Goal: Task Accomplishment & Management: Use online tool/utility

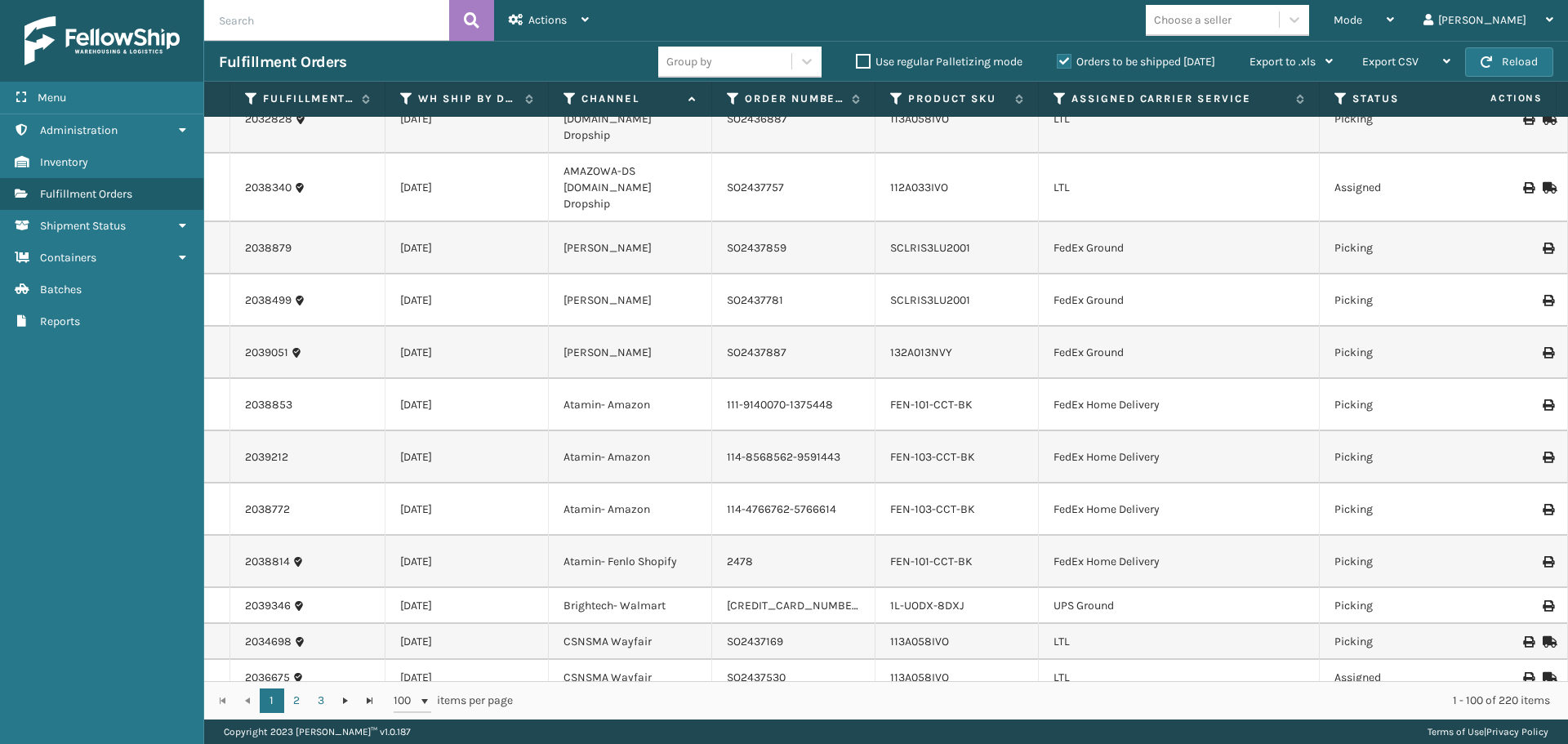
scroll to position [1551, 0]
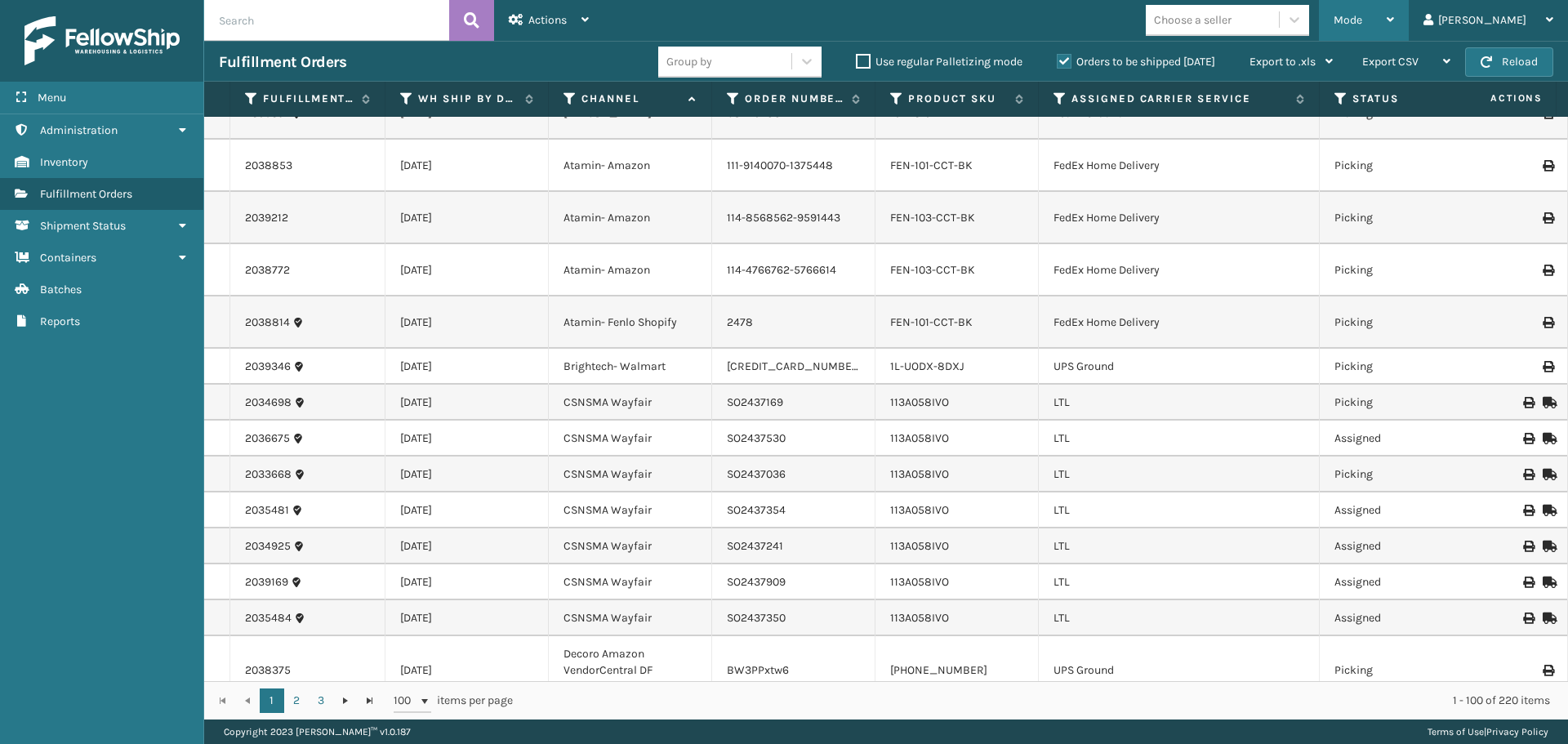
click at [1395, 23] on div "Mode" at bounding box center [1364, 20] width 61 height 41
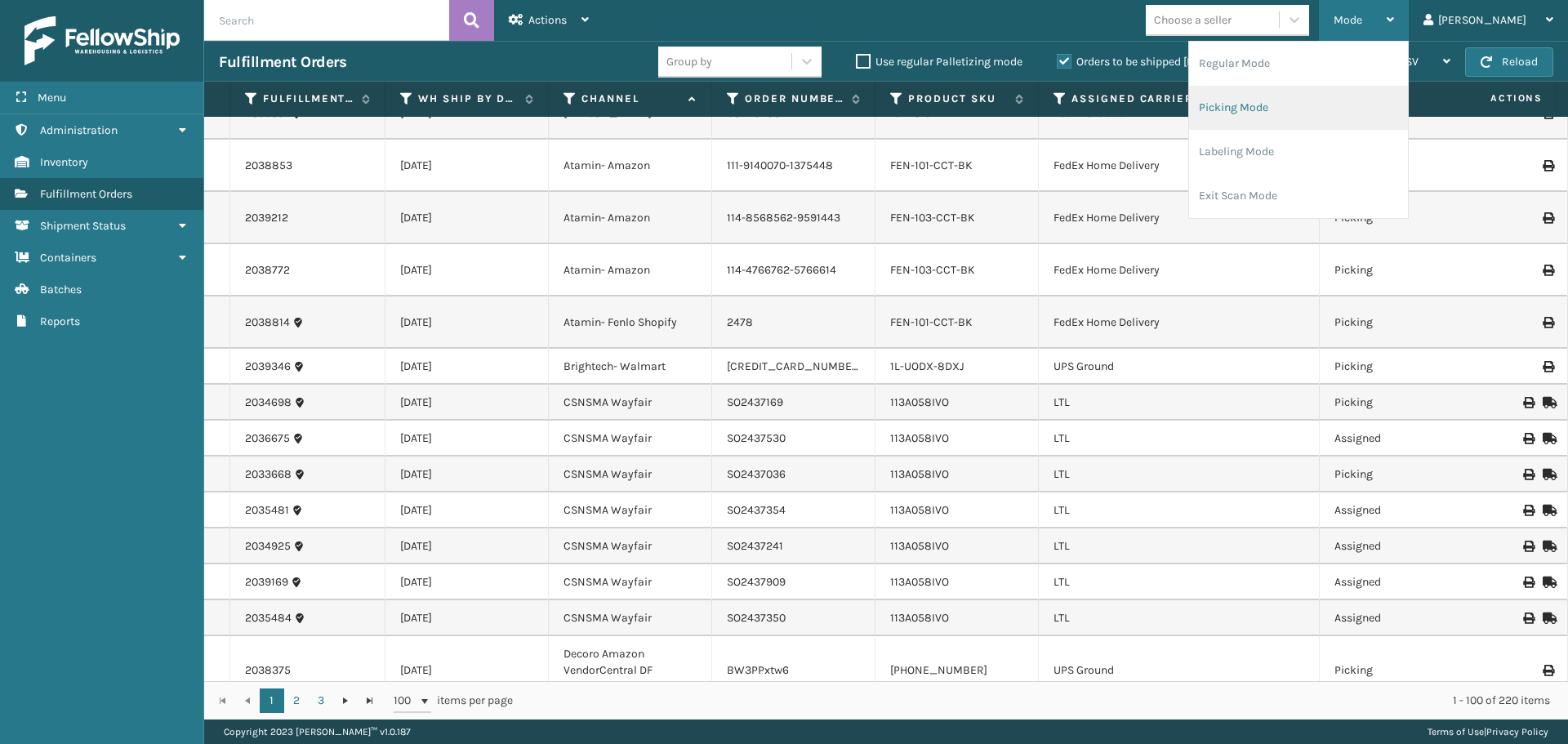
click at [1317, 107] on li "Picking Mode" at bounding box center [1299, 107] width 219 height 44
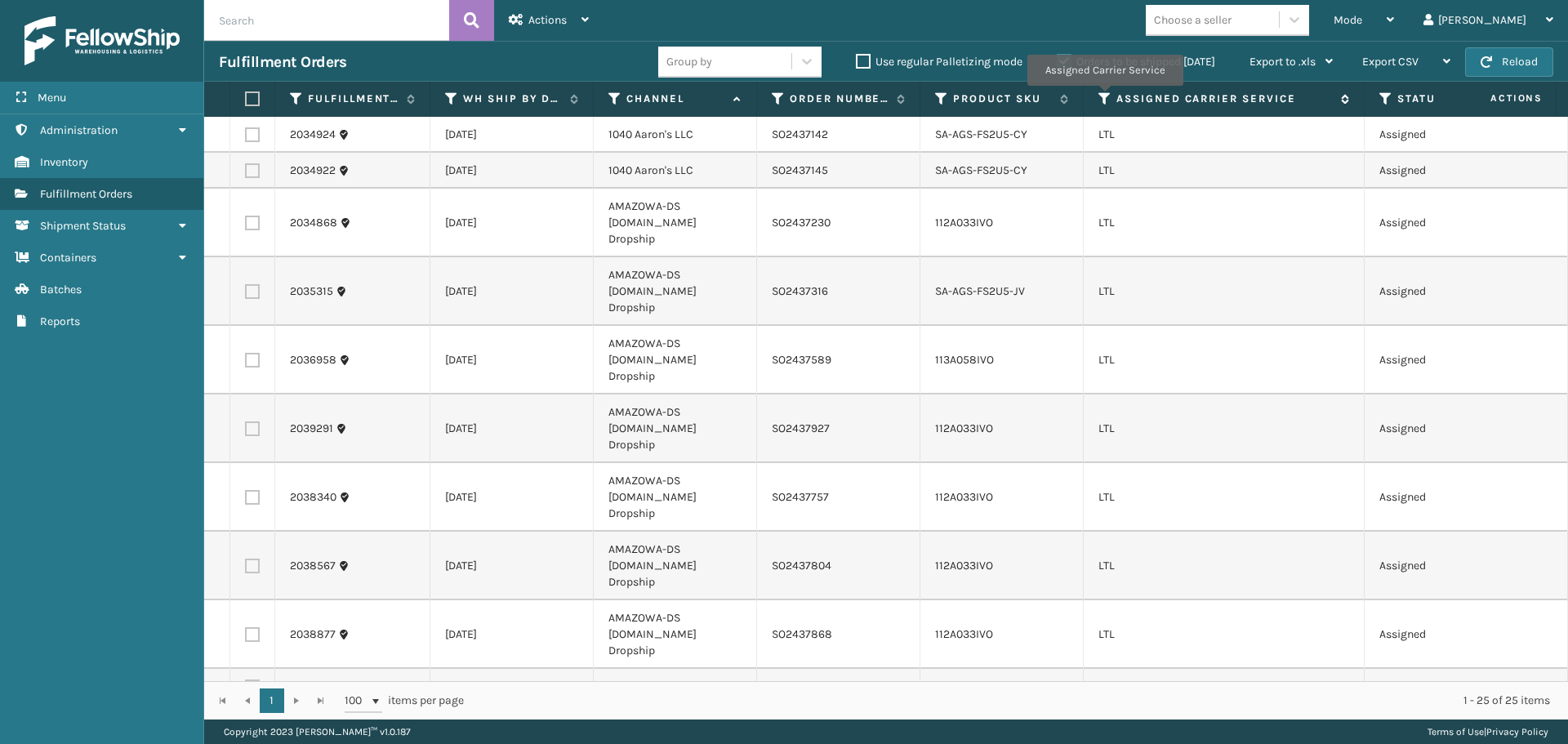
click at [1105, 97] on icon at bounding box center [1105, 99] width 13 height 15
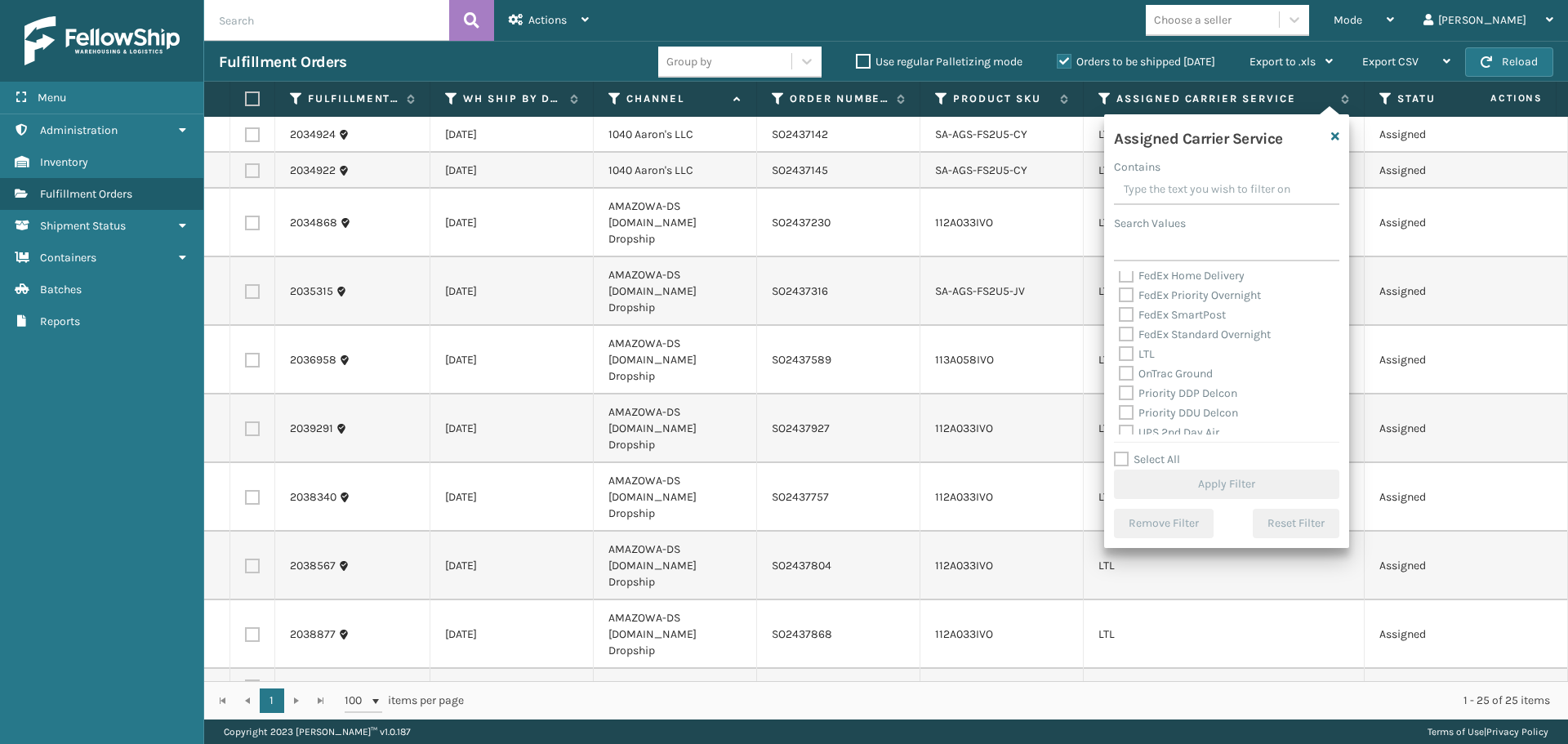
scroll to position [163, 0]
click at [1119, 348] on label "LTL" at bounding box center [1136, 352] width 36 height 14
click at [1119, 348] on input "LTL" at bounding box center [1119, 348] width 1 height 11
checkbox input "true"
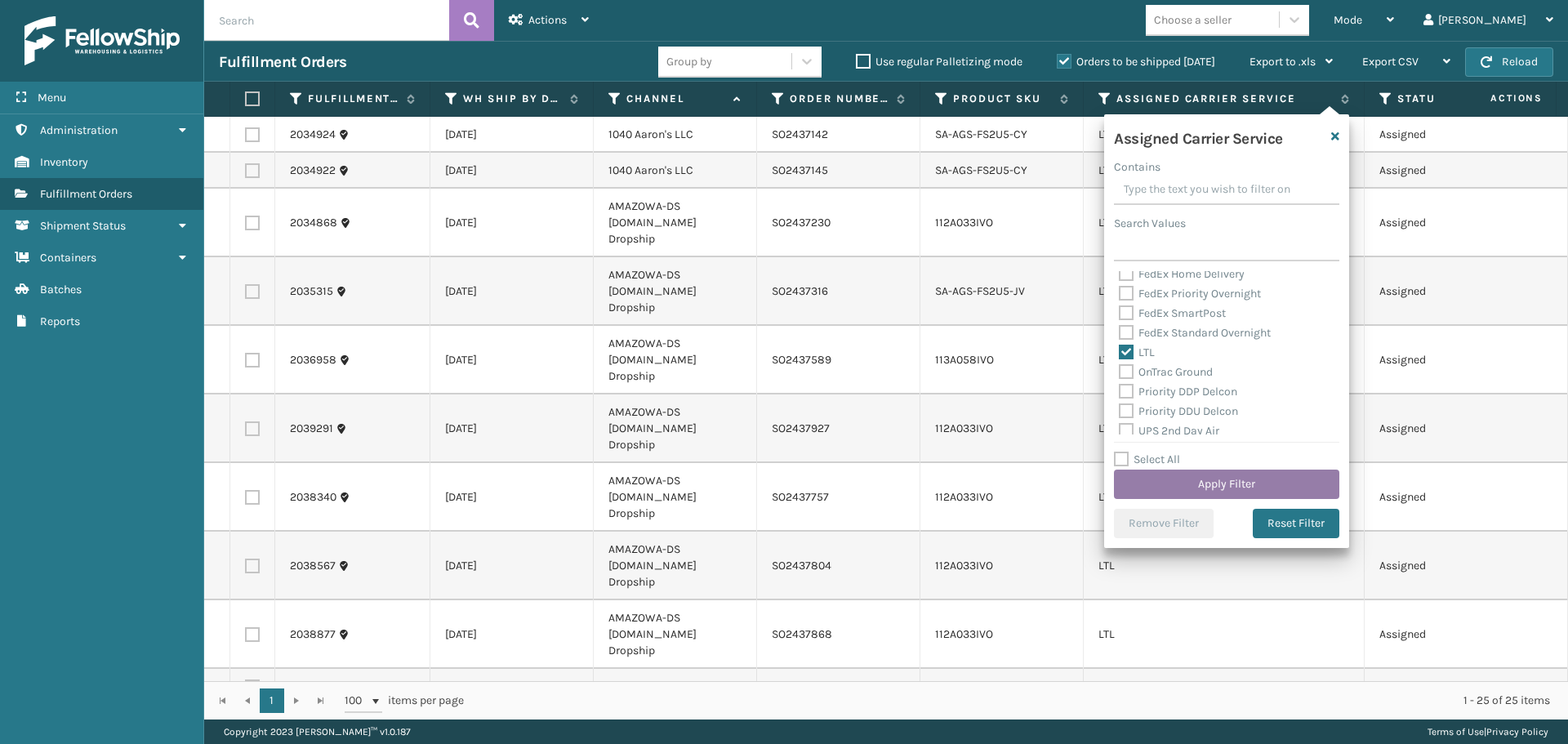
click at [1167, 473] on button "Apply Filter" at bounding box center [1227, 483] width 225 height 29
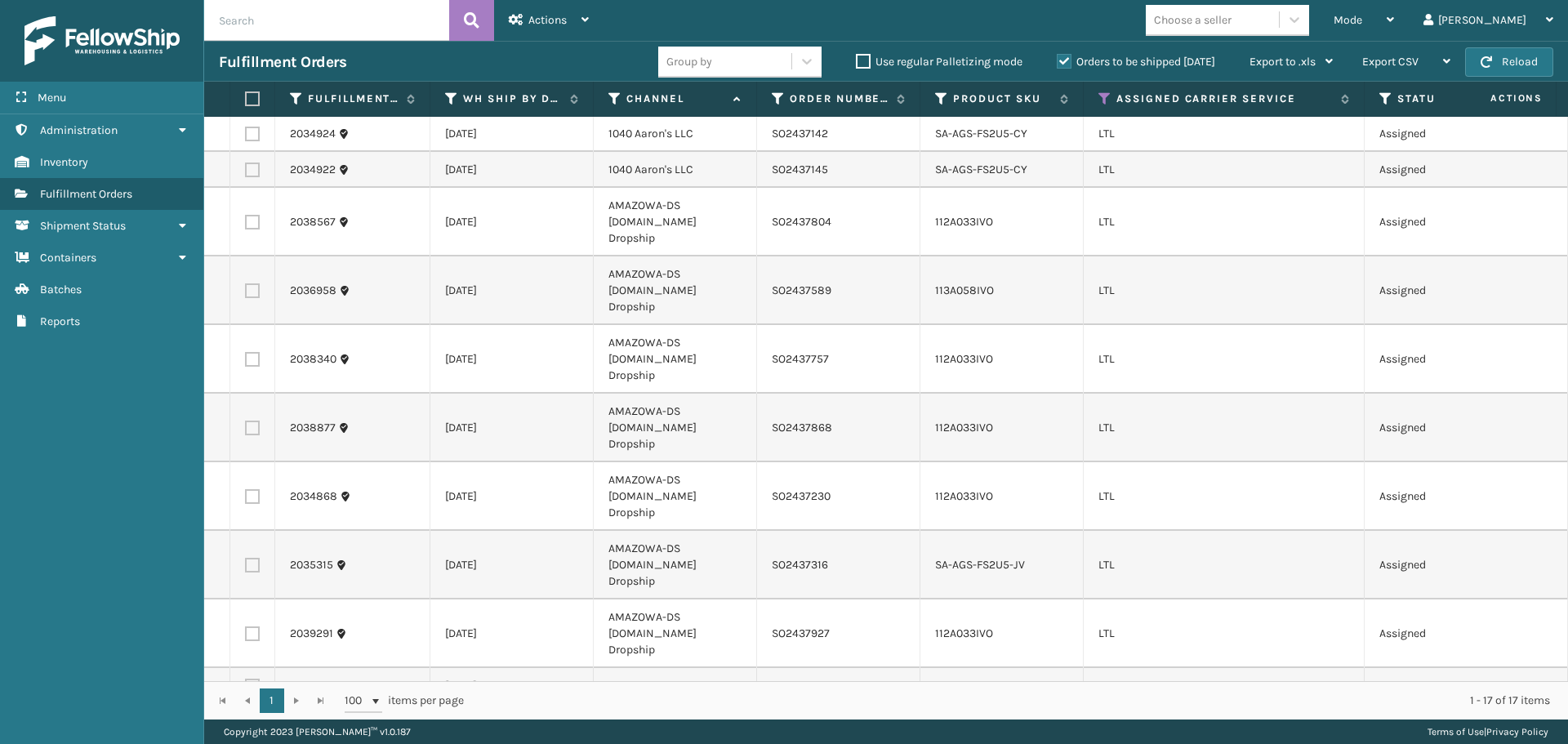
scroll to position [0, 0]
click at [249, 220] on label at bounding box center [253, 223] width 15 height 15
click at [246, 220] on input "checkbox" at bounding box center [245, 221] width 1 height 11
checkbox input "true"
click at [254, 284] on label at bounding box center [253, 292] width 15 height 15
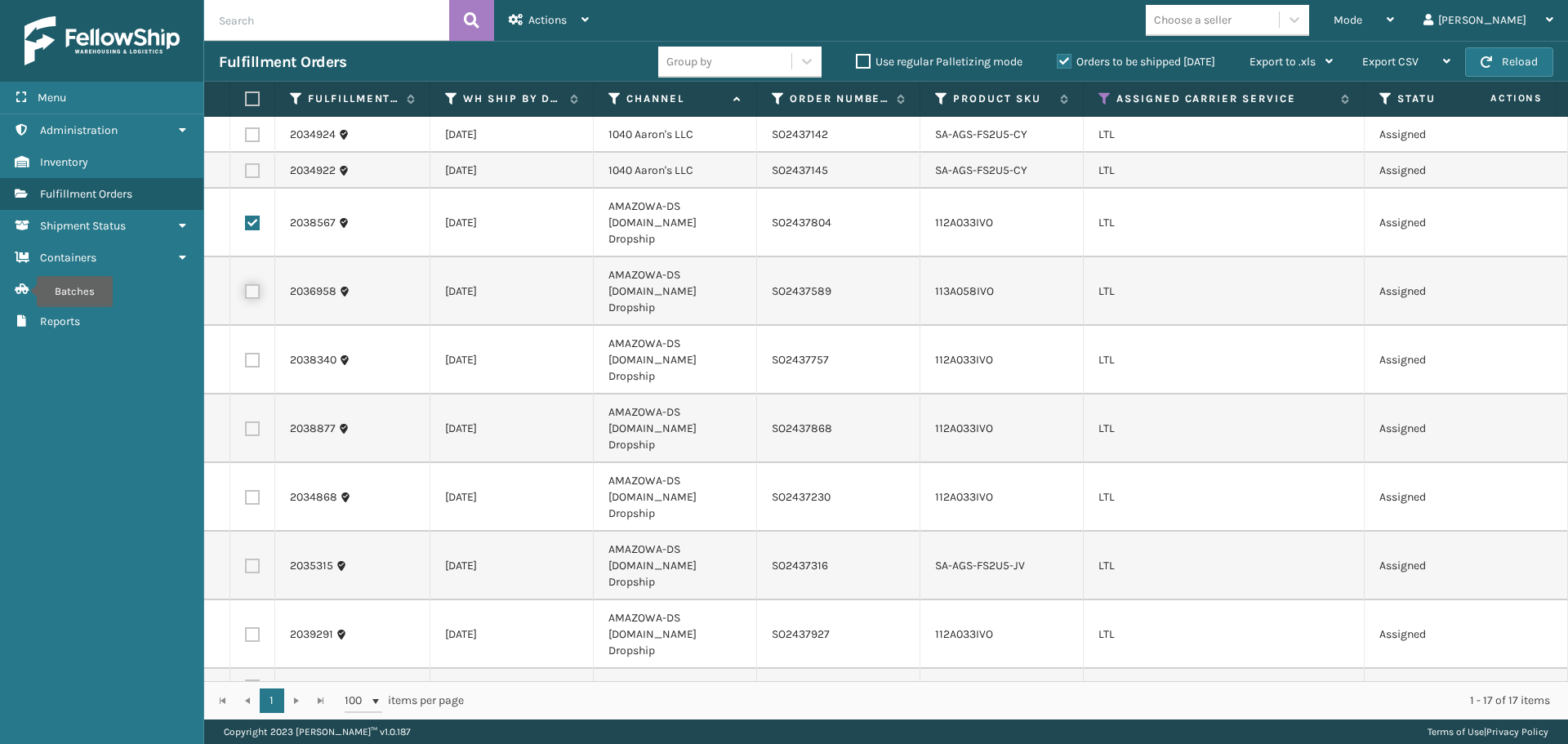
click at [246, 284] on input "checkbox" at bounding box center [245, 289] width 1 height 11
checkbox input "true"
click at [255, 352] on label at bounding box center [253, 360] width 15 height 15
click at [246, 352] on input "checkbox" at bounding box center [245, 357] width 1 height 11
checkbox input "true"
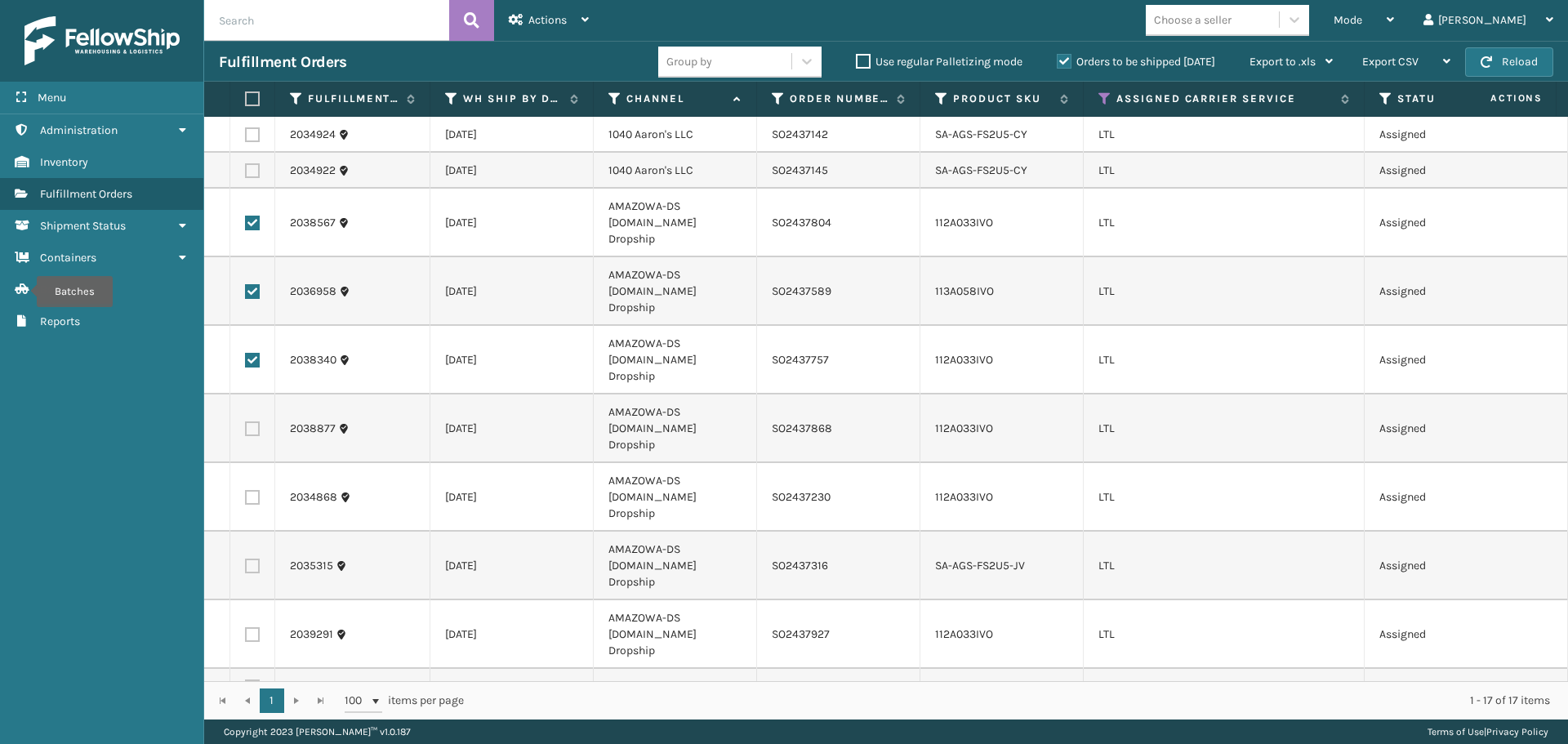
click at [256, 422] on label at bounding box center [253, 429] width 15 height 15
click at [246, 422] on input "checkbox" at bounding box center [245, 427] width 1 height 11
checkbox input "true"
click at [257, 490] on label at bounding box center [253, 497] width 15 height 15
click at [246, 490] on input "checkbox" at bounding box center [245, 495] width 1 height 11
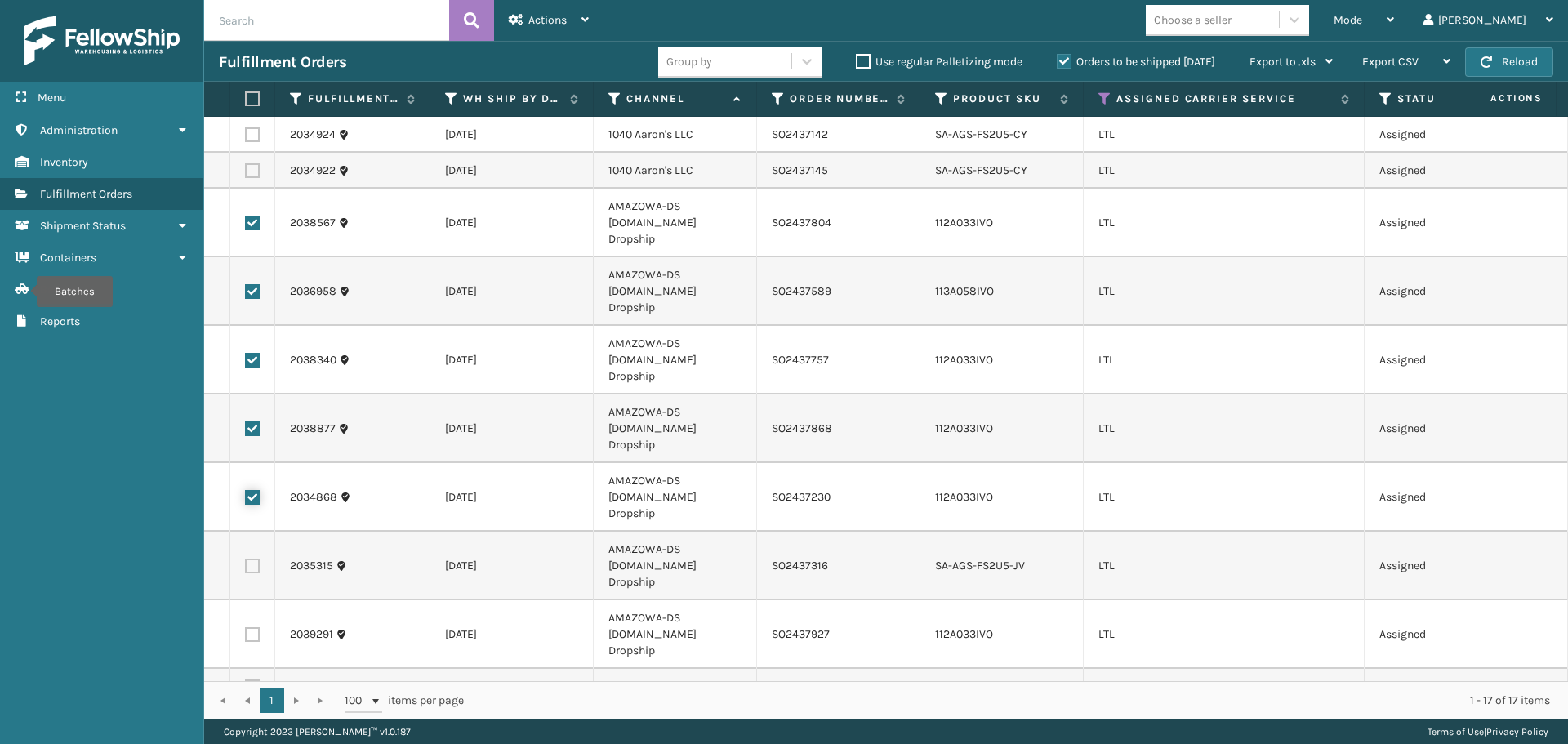
checkbox input "true"
click at [255, 558] on label at bounding box center [253, 566] width 15 height 15
click at [246, 558] on input "checkbox" at bounding box center [245, 563] width 1 height 11
checkbox input "true"
click at [258, 600] on td at bounding box center [253, 634] width 45 height 68
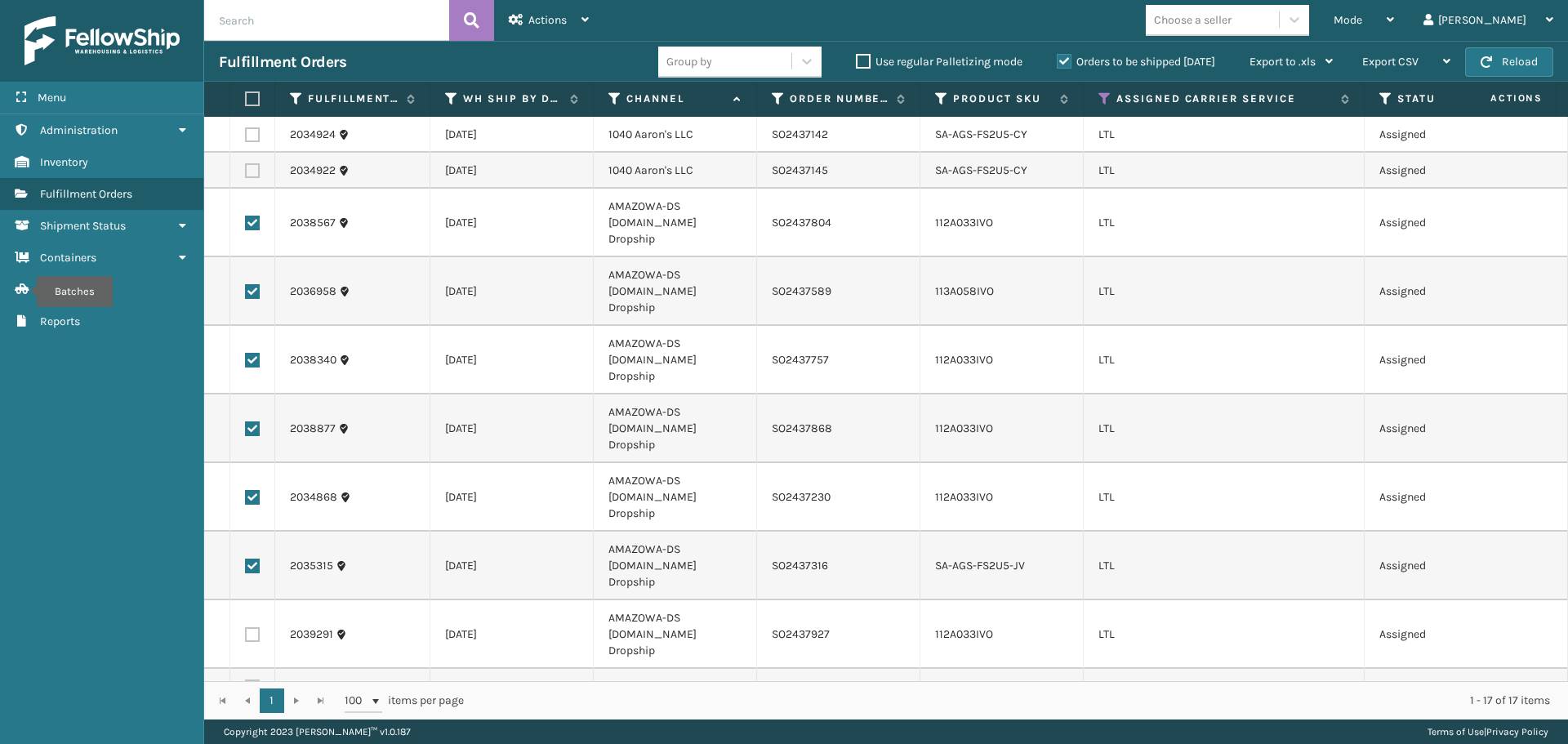
click at [255, 627] on label at bounding box center [253, 635] width 15 height 15
click at [246, 627] on input "checkbox" at bounding box center [245, 632] width 1 height 11
checkbox input "true"
click at [536, 17] on span "Actions" at bounding box center [548, 20] width 38 height 14
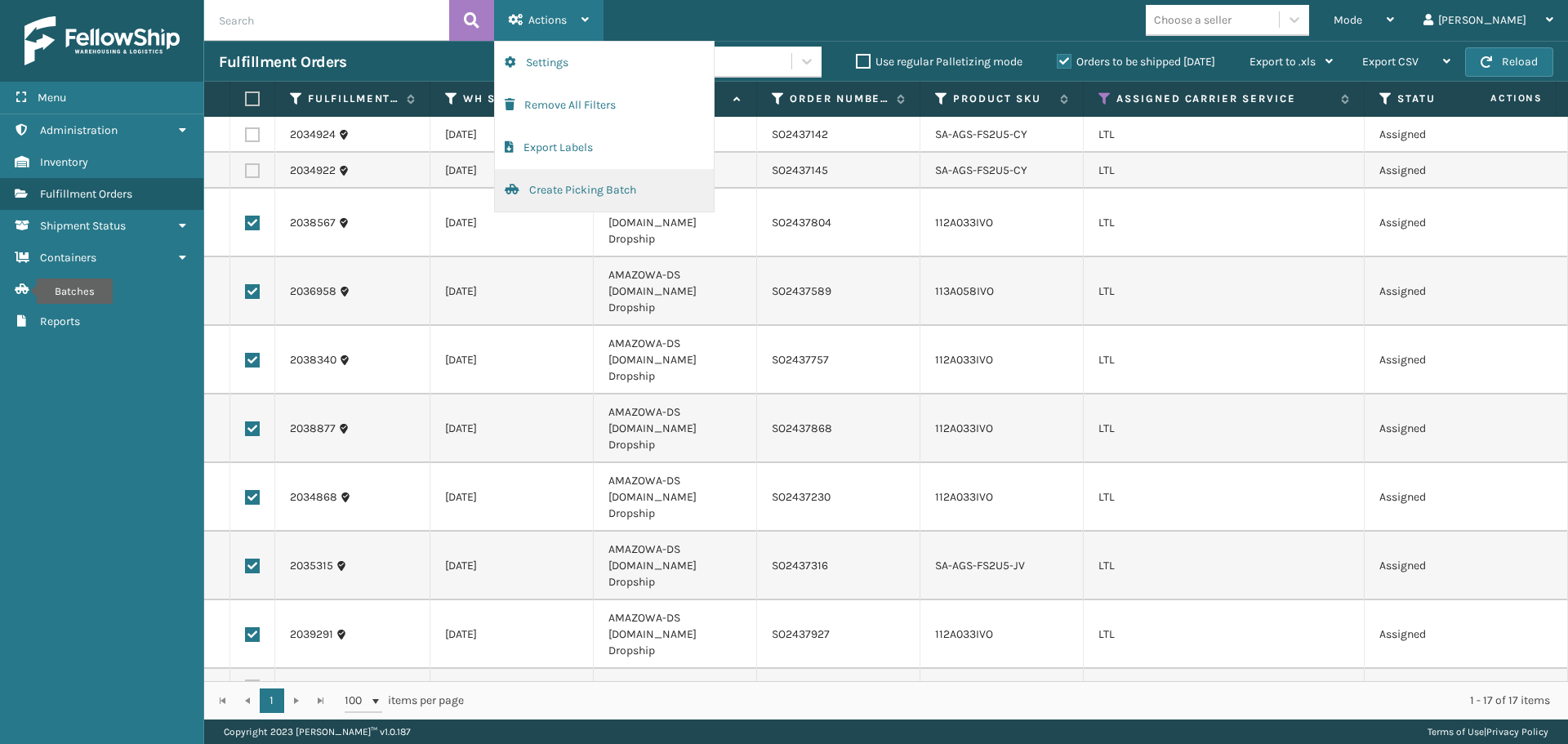
click at [561, 187] on button "Create Picking Batch" at bounding box center [604, 190] width 219 height 42
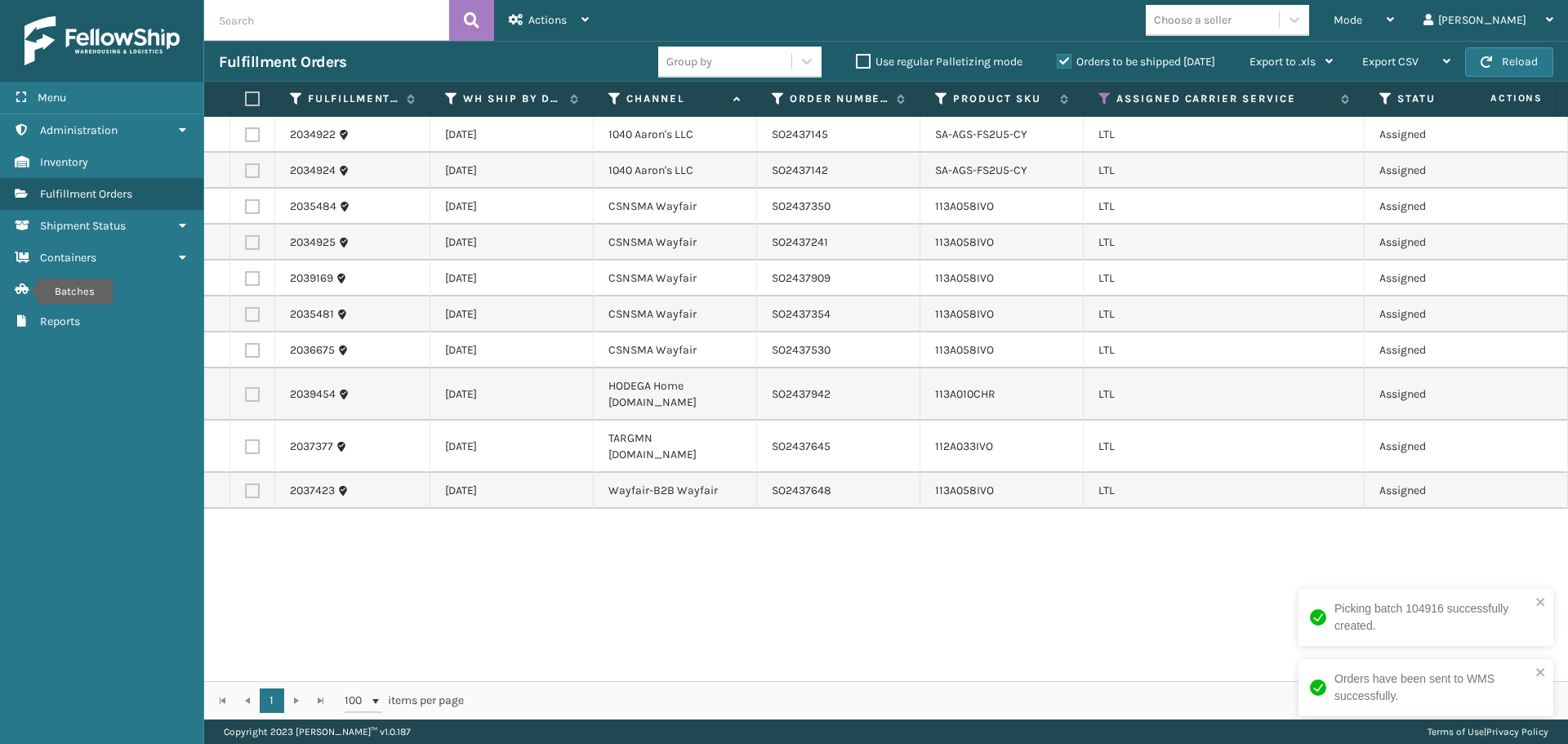
click at [256, 205] on label at bounding box center [253, 207] width 15 height 15
click at [246, 205] on input "checkbox" at bounding box center [245, 204] width 1 height 11
checkbox input "true"
click at [256, 244] on label at bounding box center [253, 242] width 15 height 15
click at [246, 244] on input "checkbox" at bounding box center [245, 240] width 1 height 11
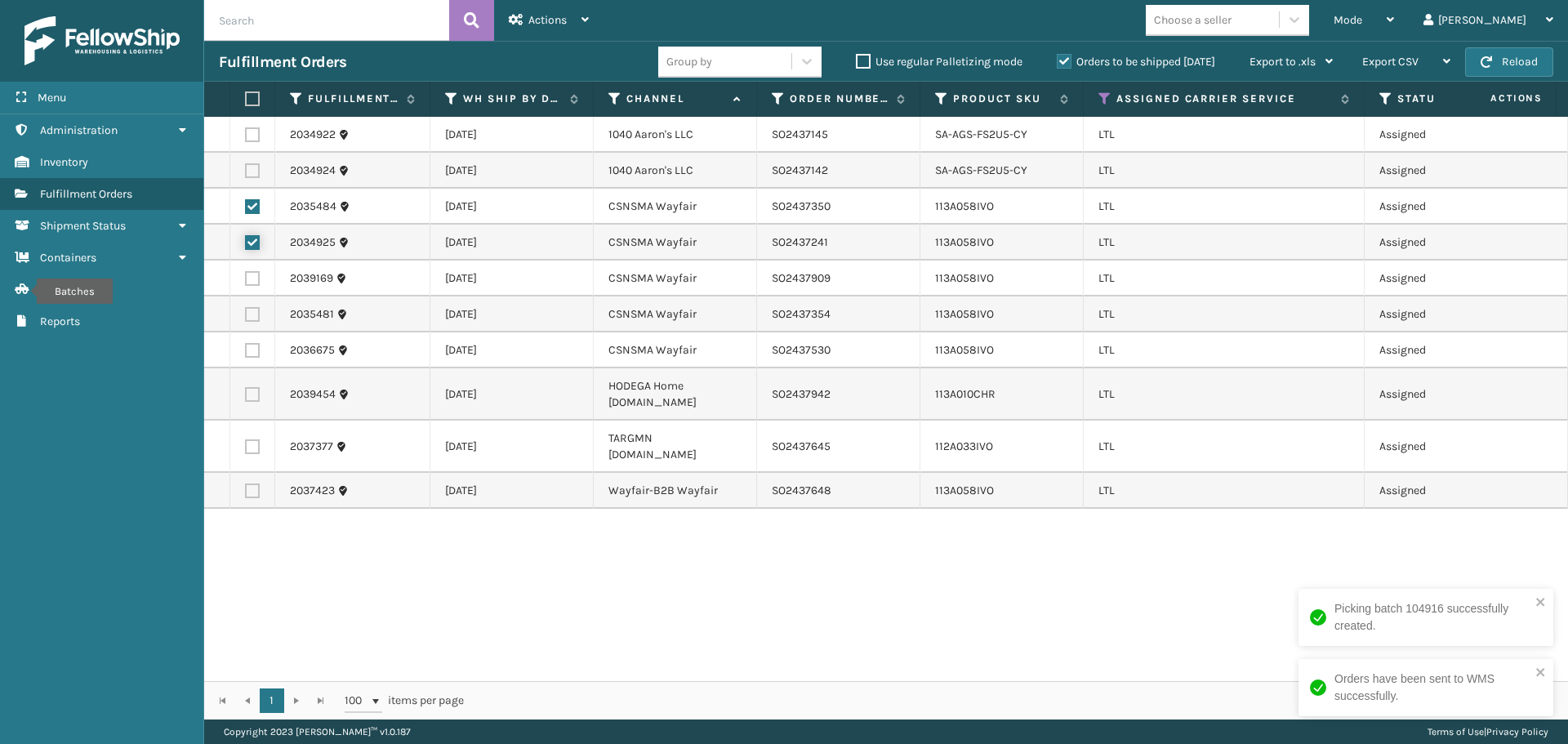
checkbox input "true"
click at [248, 274] on label at bounding box center [253, 278] width 15 height 15
click at [246, 274] on input "checkbox" at bounding box center [245, 276] width 1 height 11
checkbox input "true"
click at [248, 312] on label at bounding box center [253, 314] width 15 height 15
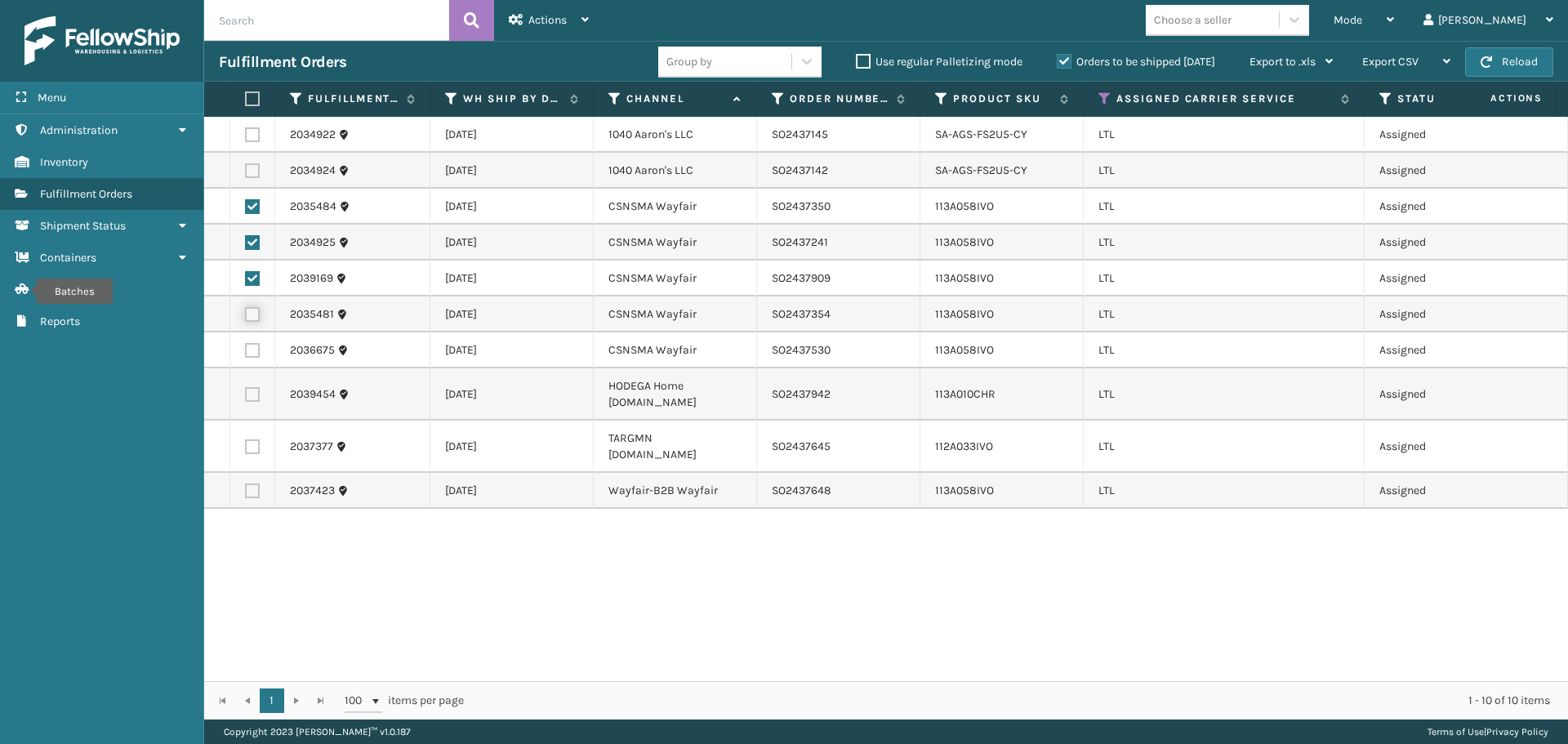
click at [246, 312] on input "checkbox" at bounding box center [245, 312] width 1 height 11
checkbox input "true"
click at [255, 355] on label at bounding box center [253, 351] width 15 height 15
click at [246, 353] on input "checkbox" at bounding box center [245, 348] width 1 height 11
checkbox input "true"
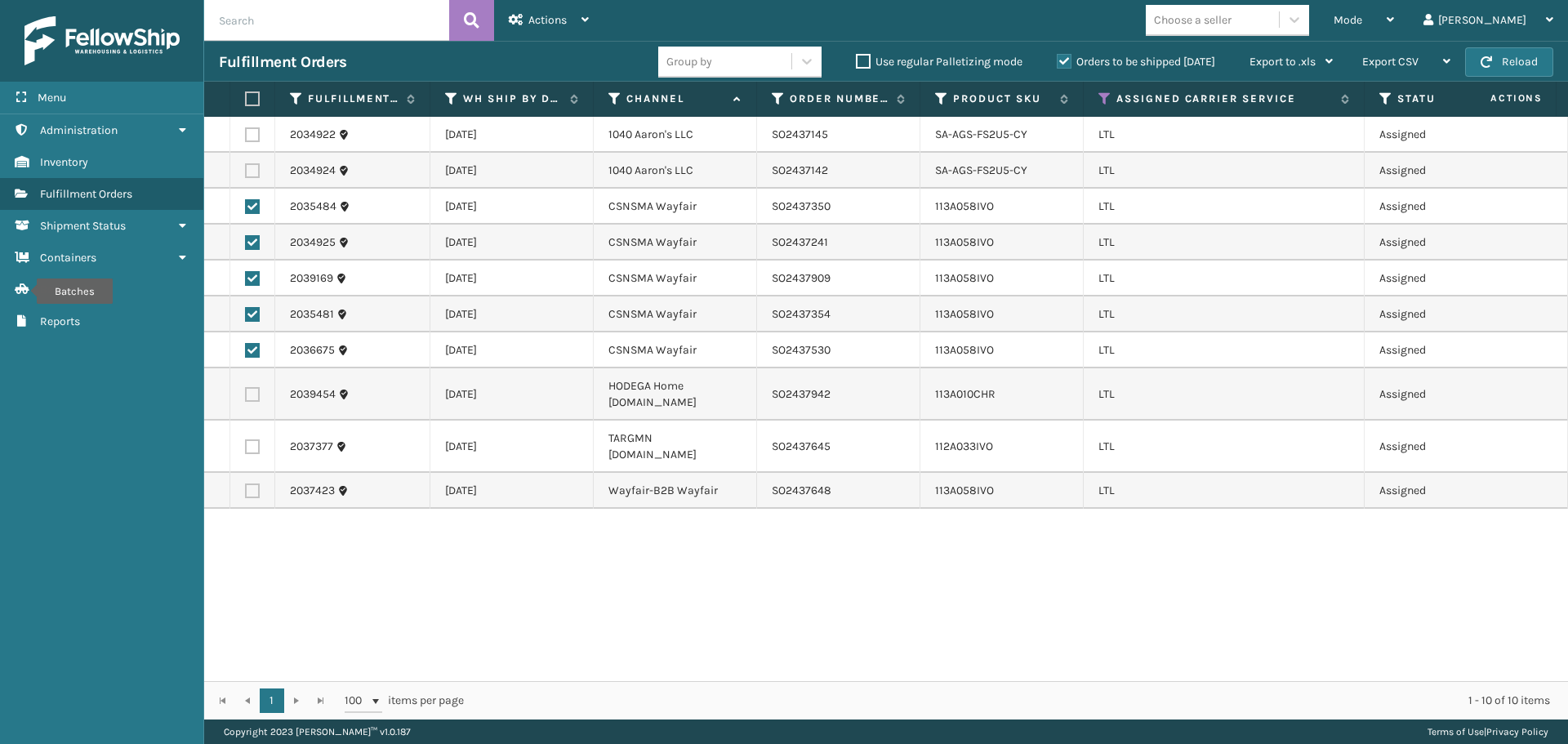
click at [253, 483] on label at bounding box center [253, 491] width 15 height 15
click at [246, 483] on input "checkbox" at bounding box center [245, 488] width 1 height 11
checkbox input "true"
click at [572, 28] on div "Actions" at bounding box center [549, 20] width 80 height 41
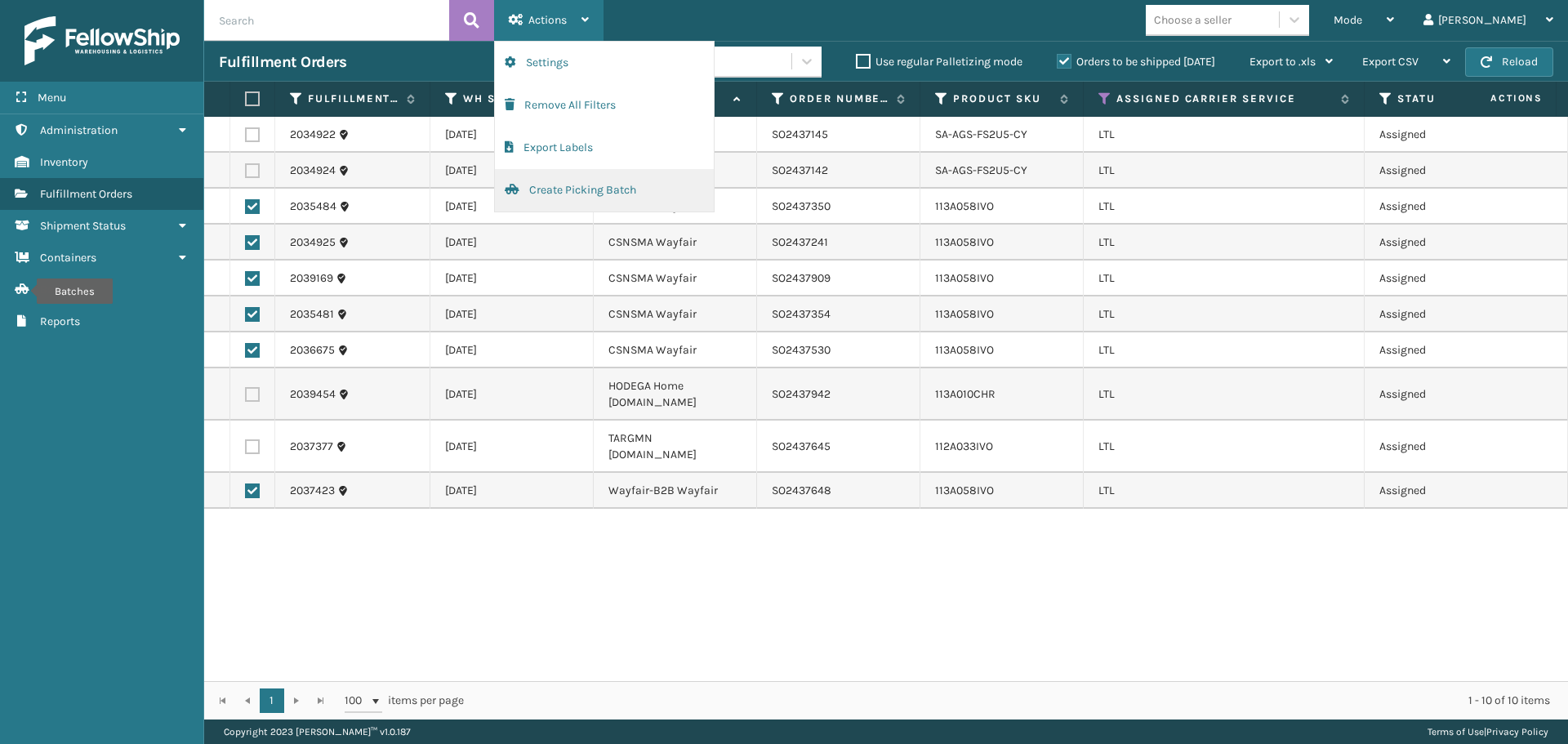
click at [550, 191] on button "Create Picking Batch" at bounding box center [604, 190] width 219 height 42
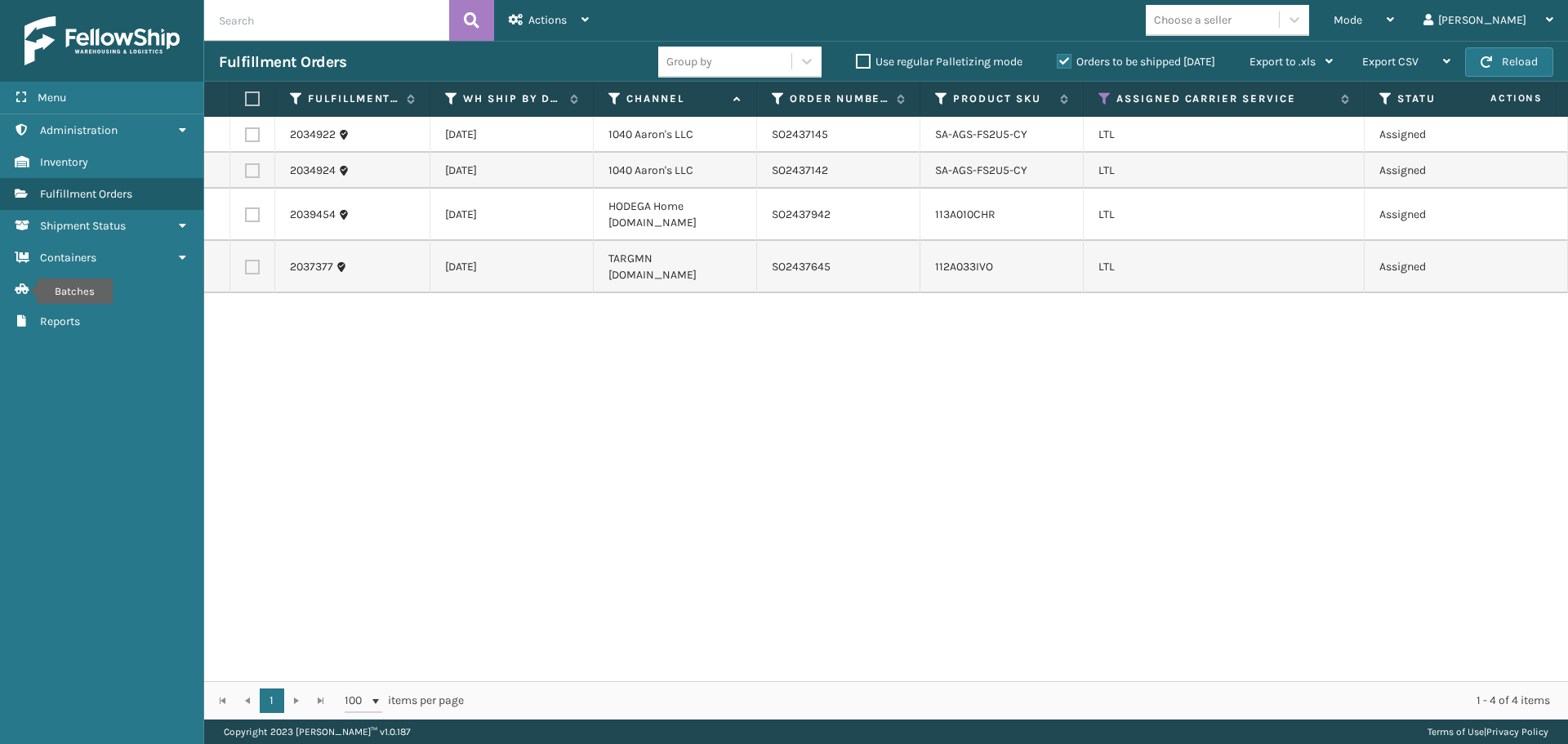
click at [248, 215] on label at bounding box center [253, 215] width 15 height 15
click at [246, 215] on input "checkbox" at bounding box center [245, 212] width 1 height 11
checkbox input "true"
click at [258, 260] on label at bounding box center [253, 267] width 15 height 15
click at [246, 260] on input "checkbox" at bounding box center [245, 265] width 1 height 11
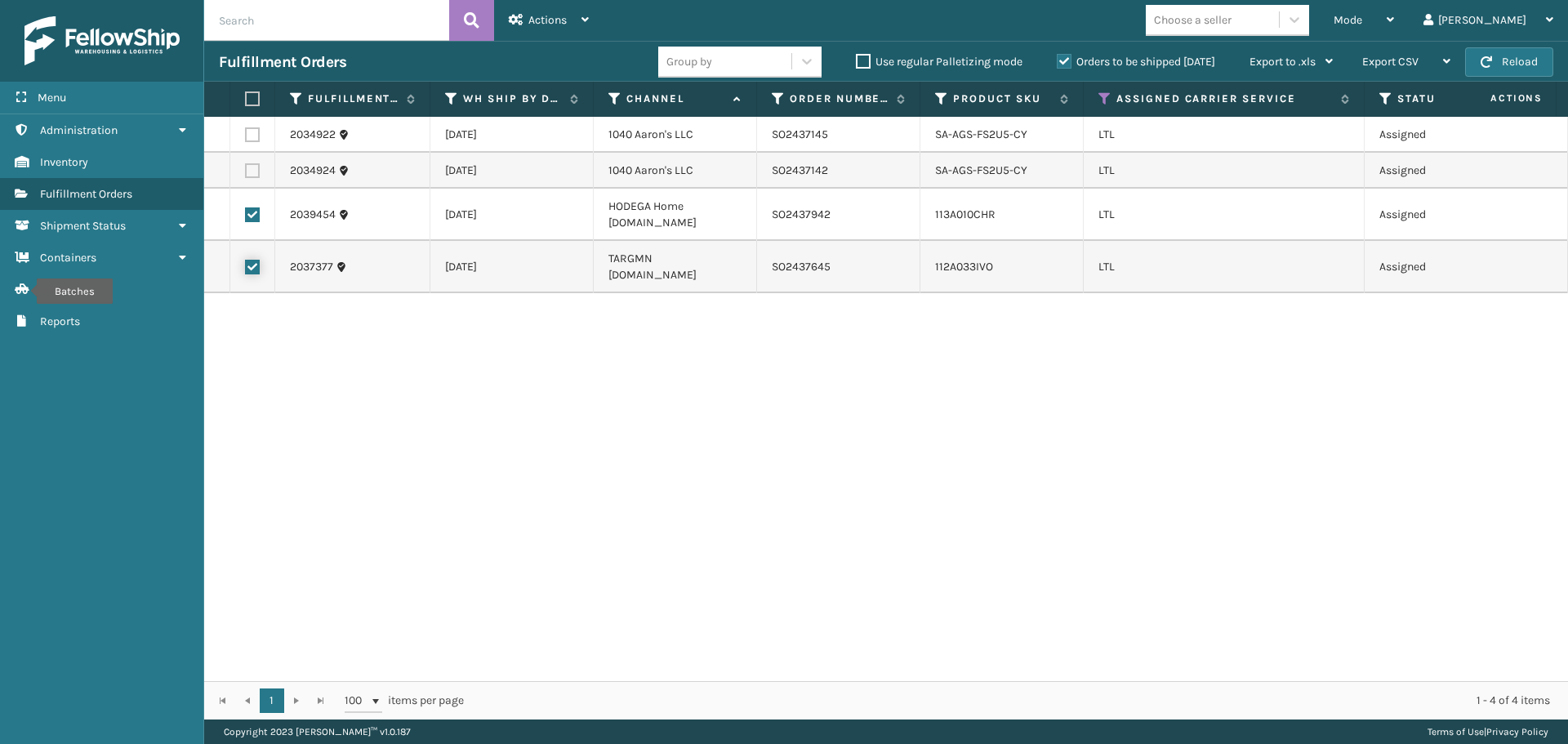
checkbox input "true"
click at [559, 27] on div "Actions" at bounding box center [549, 20] width 80 height 41
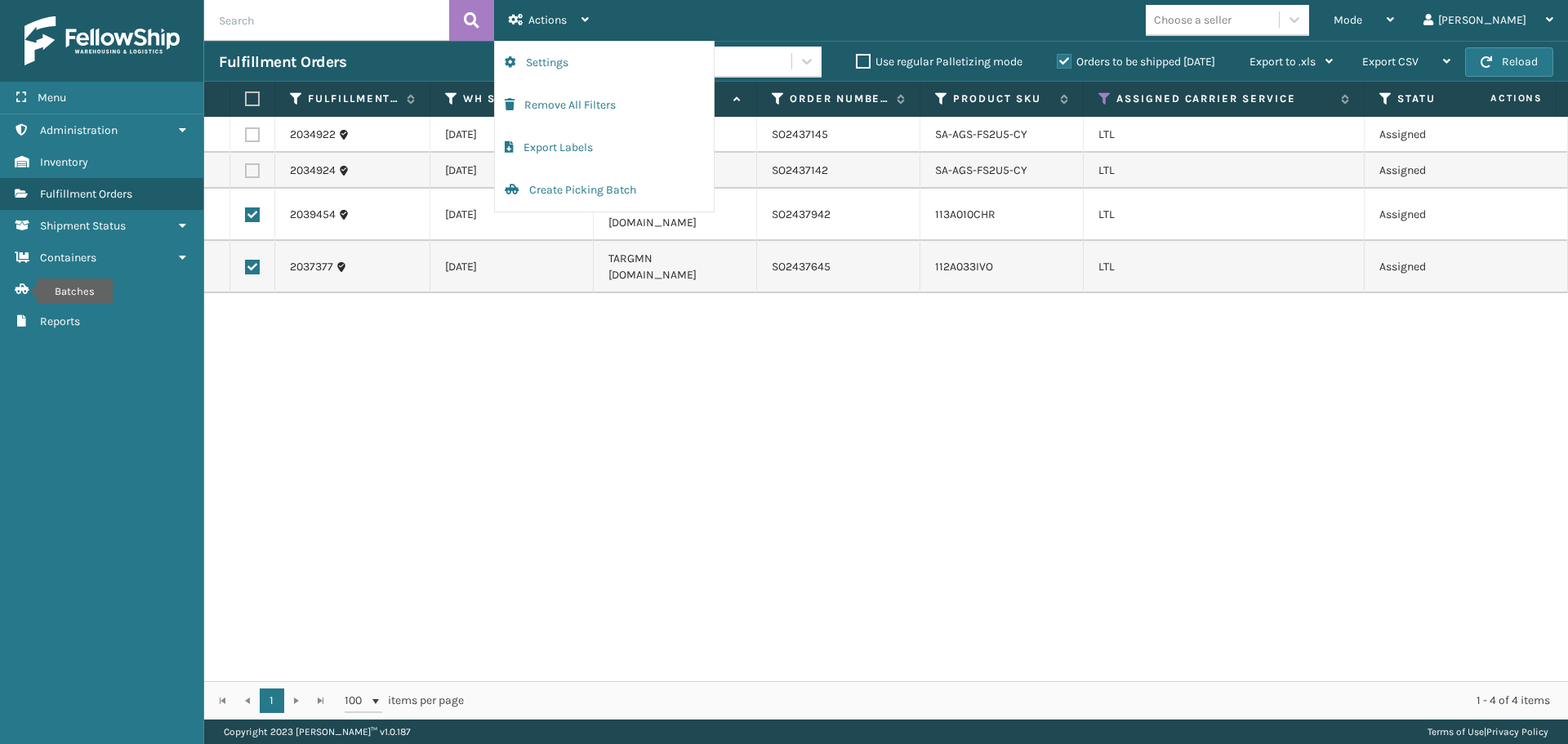
click at [526, 362] on div "2034922 [DATE] 1040 [PERSON_NAME]'s LLC SO2437145 SA-AGS-FS2U5-CY LTL Assigned …" at bounding box center [886, 398] width 1364 height 564
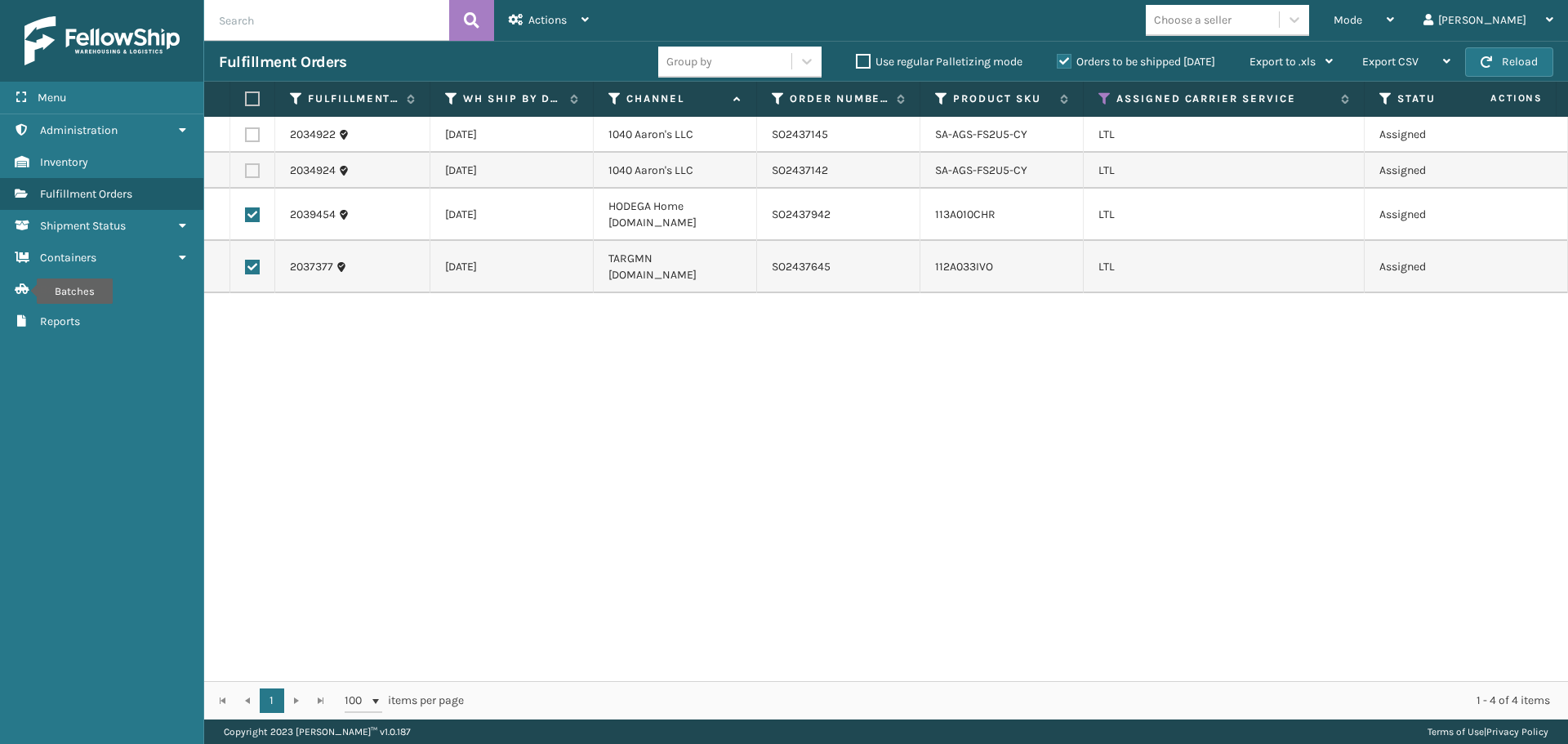
click at [249, 217] on label at bounding box center [253, 215] width 15 height 15
click at [246, 217] on input "checkbox" at bounding box center [245, 212] width 1 height 11
checkbox input "false"
click at [247, 260] on label at bounding box center [253, 267] width 15 height 15
click at [246, 260] on input "checkbox" at bounding box center [245, 265] width 1 height 11
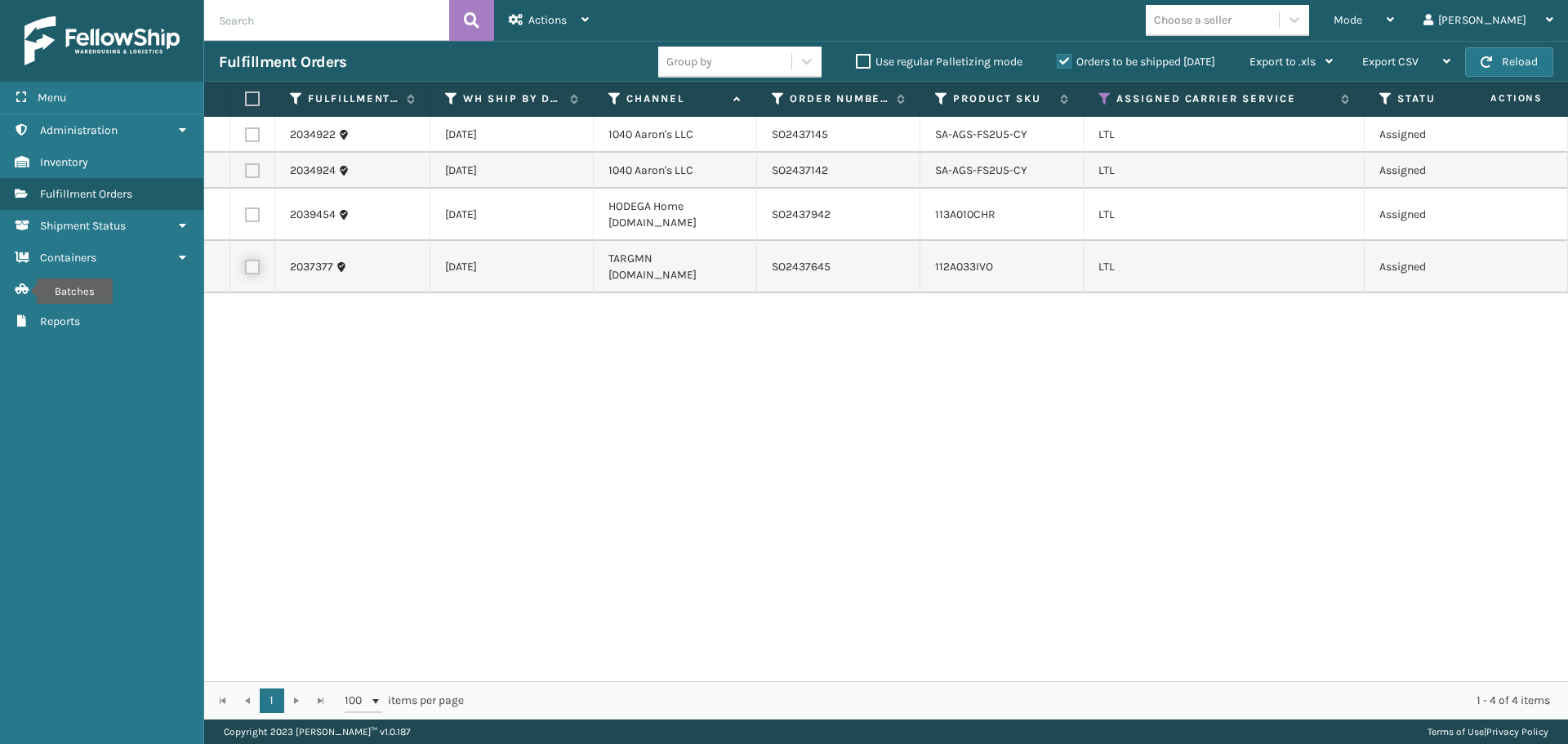
checkbox input "false"
click at [258, 134] on label at bounding box center [253, 135] width 15 height 15
click at [246, 134] on input "checkbox" at bounding box center [245, 132] width 1 height 11
checkbox input "true"
click at [257, 167] on label at bounding box center [253, 171] width 15 height 15
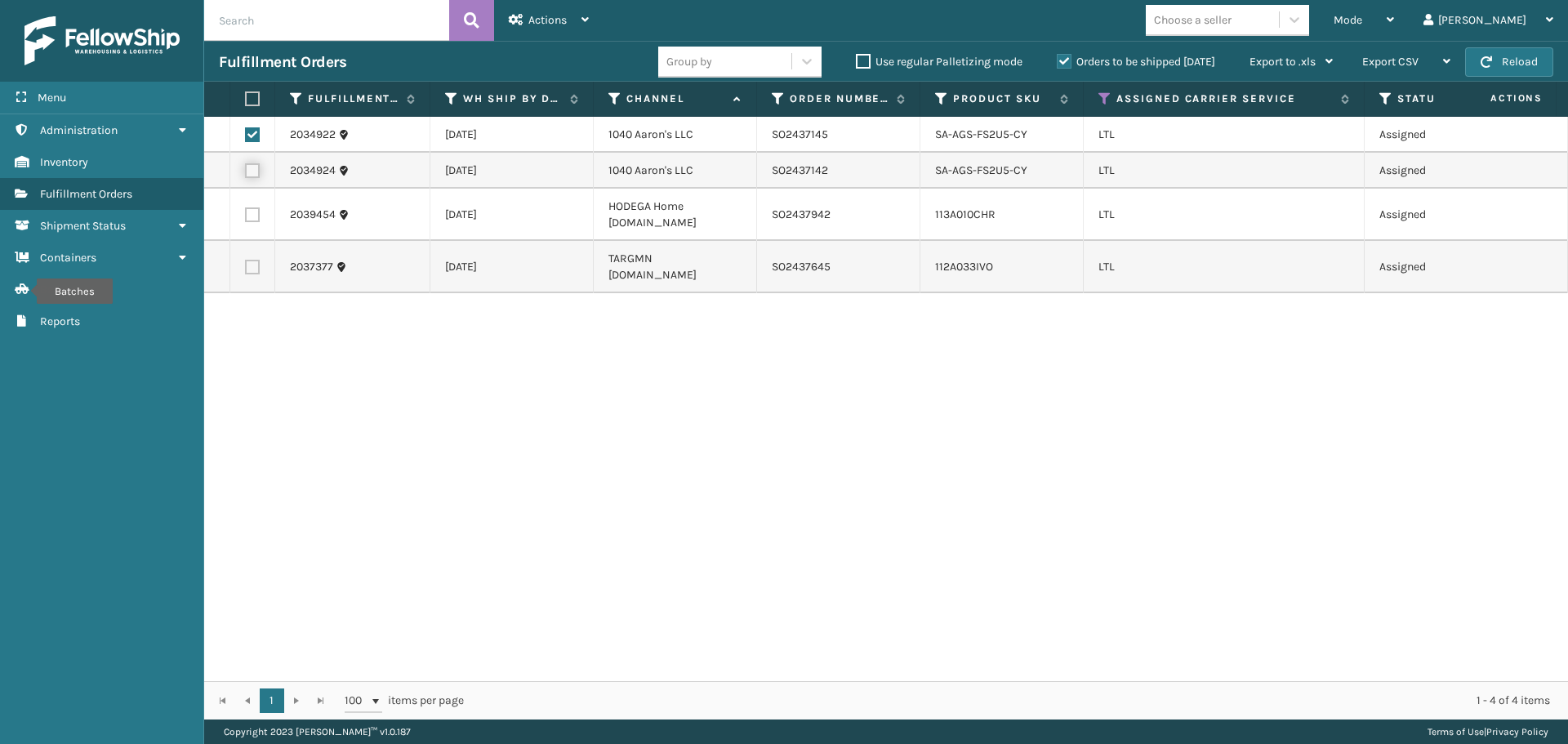
click at [246, 167] on input "checkbox" at bounding box center [245, 168] width 1 height 11
checkbox input "true"
click at [253, 260] on label at bounding box center [253, 267] width 15 height 15
click at [246, 260] on input "checkbox" at bounding box center [245, 265] width 1 height 11
checkbox input "true"
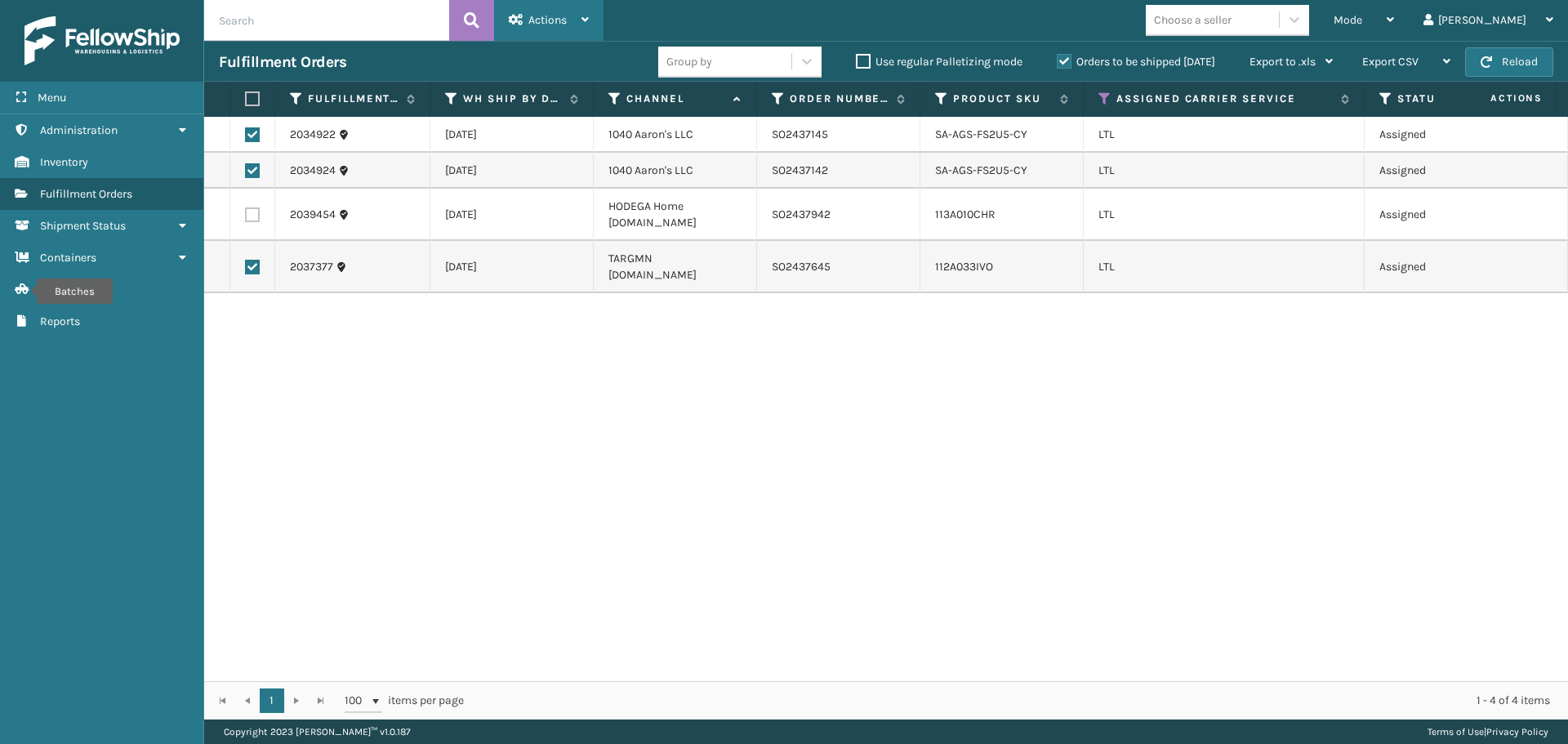
click at [552, 26] on span "Actions" at bounding box center [548, 20] width 38 height 14
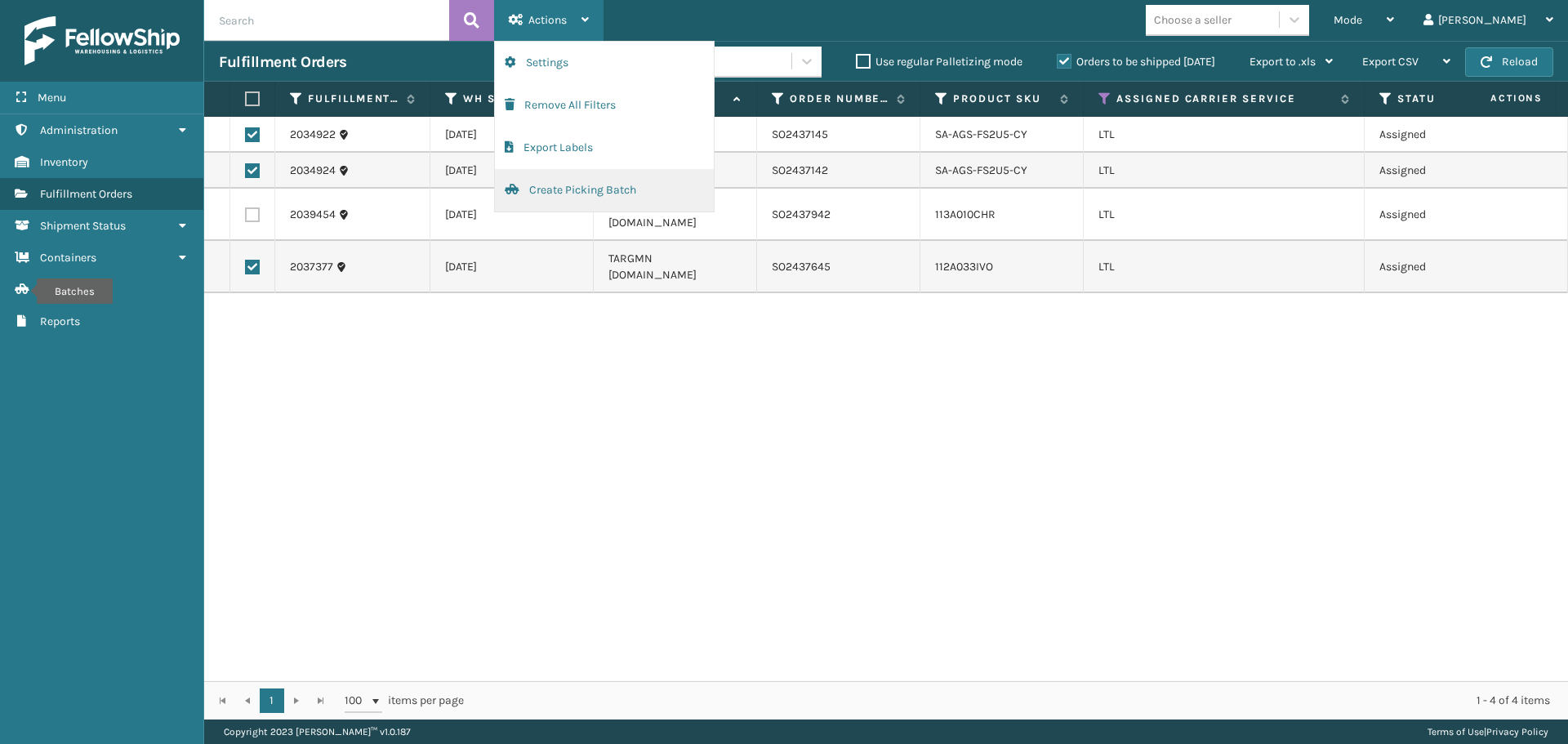
click at [592, 194] on button "Create Picking Batch" at bounding box center [604, 190] width 219 height 42
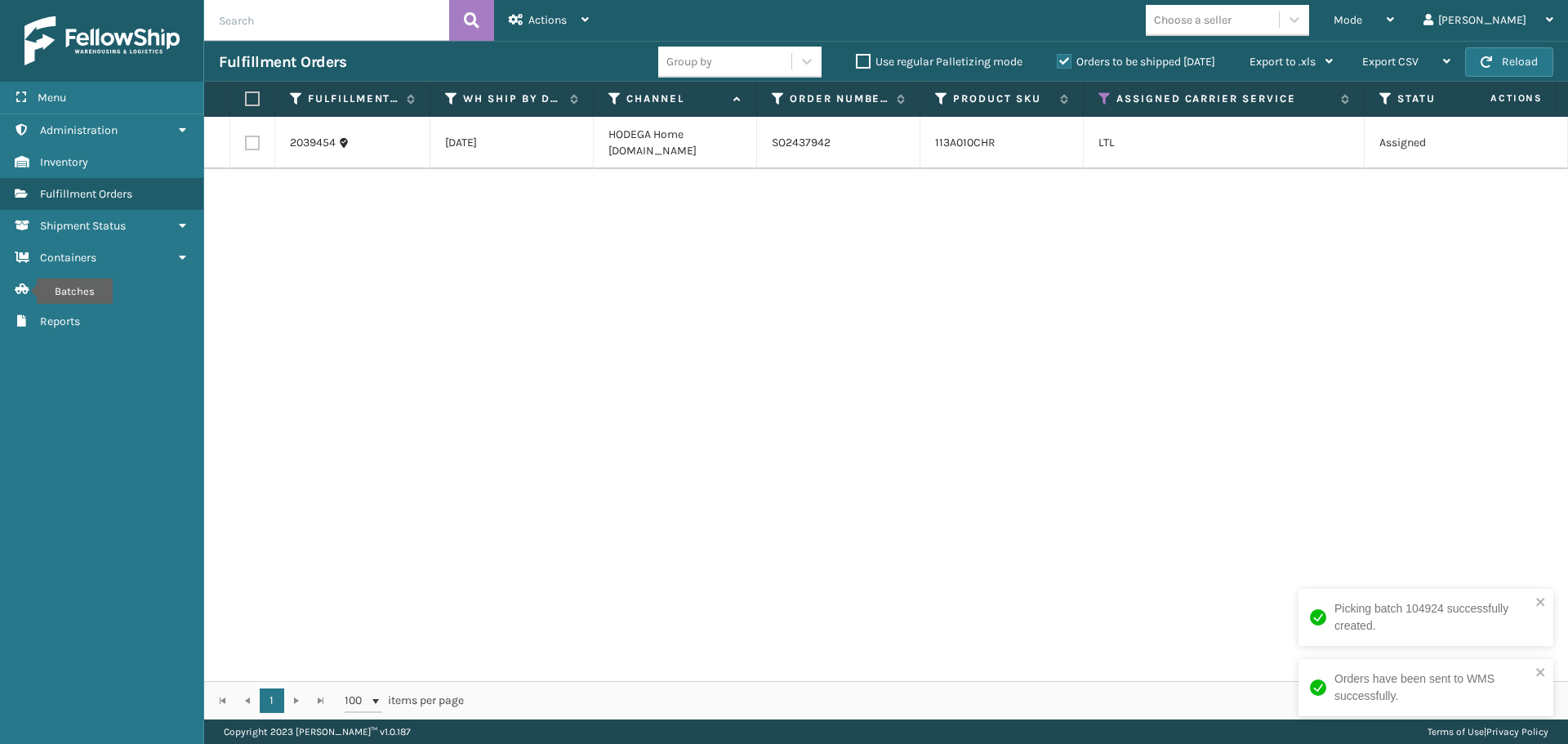
click at [251, 147] on label at bounding box center [253, 143] width 15 height 15
click at [246, 146] on input "checkbox" at bounding box center [245, 141] width 1 height 11
checkbox input "true"
click at [588, 25] on div "Actions" at bounding box center [549, 20] width 80 height 41
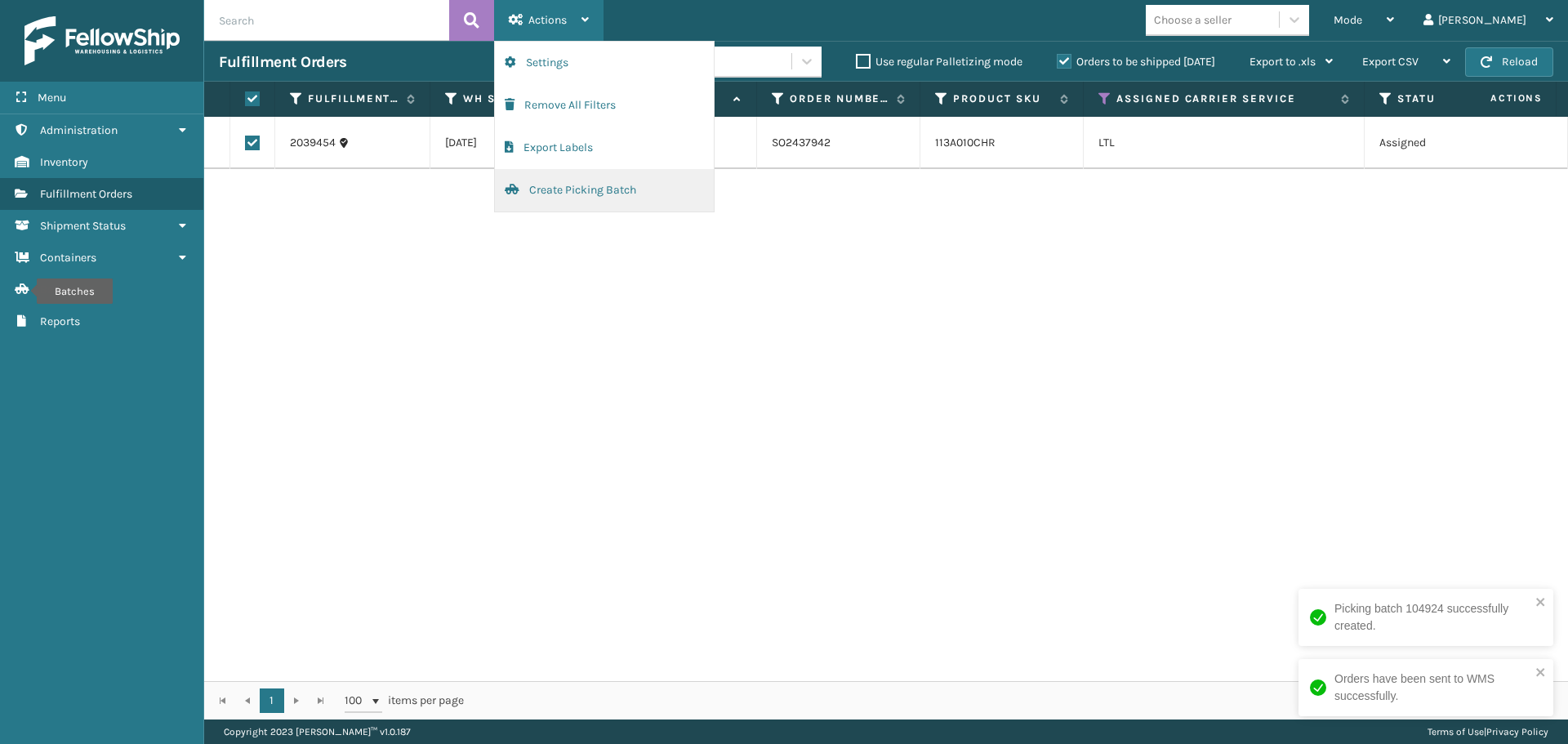
click at [594, 189] on button "Create Picking Batch" at bounding box center [604, 190] width 219 height 42
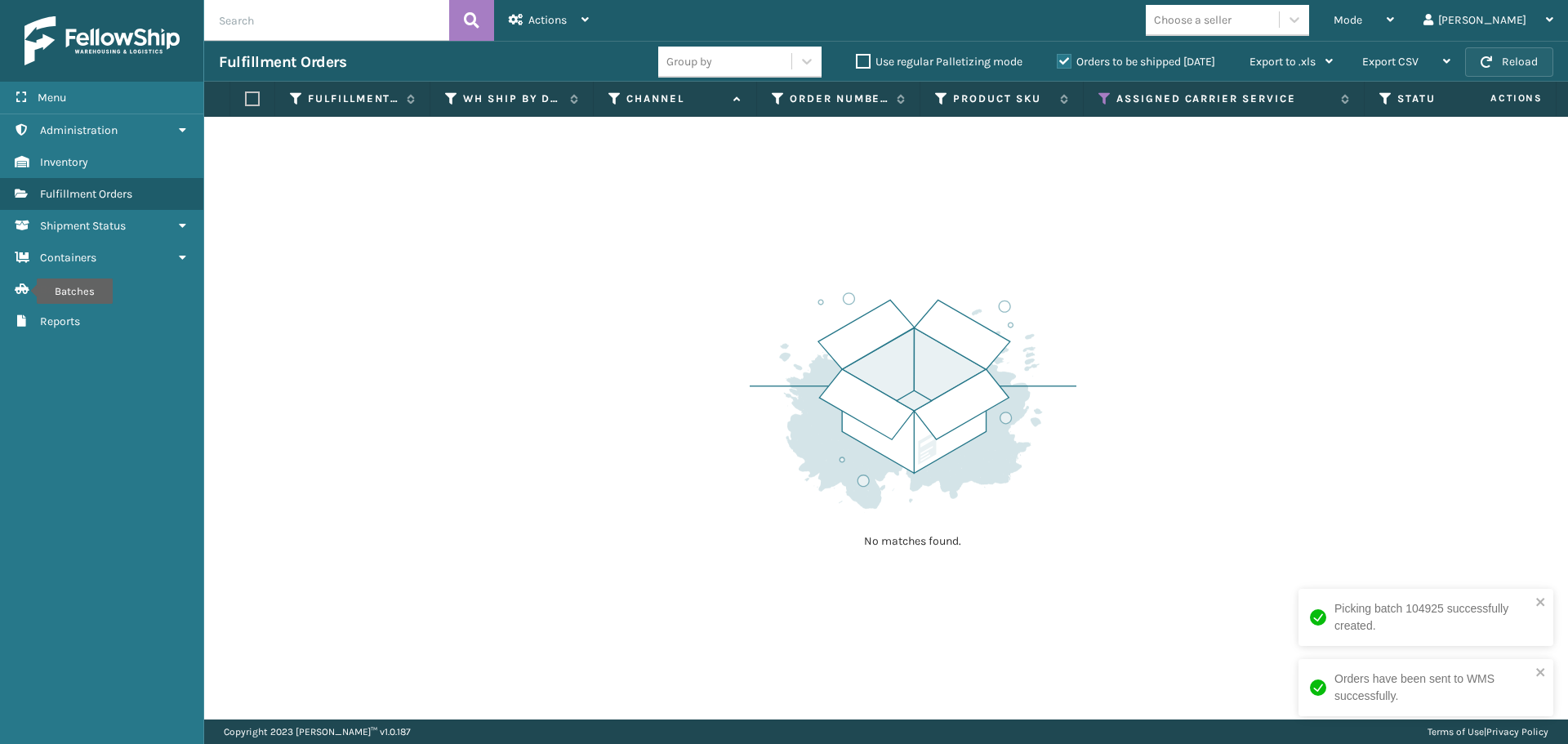
click at [1513, 63] on button "Reload" at bounding box center [1510, 62] width 88 height 29
